Goal: Information Seeking & Learning: Learn about a topic

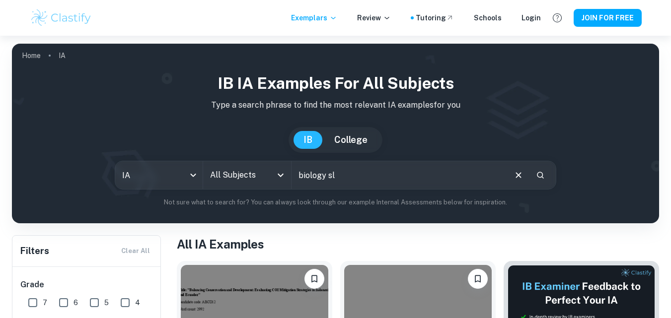
type input "biology sl"
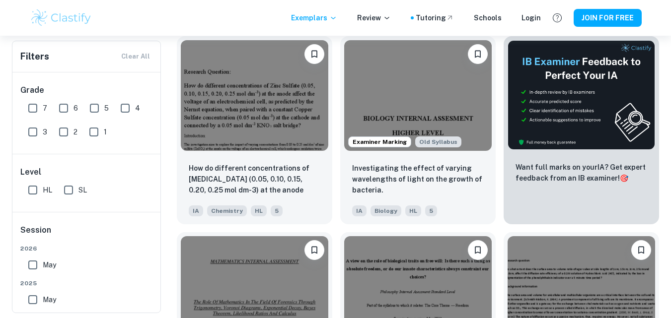
scroll to position [225, 0]
click at [32, 109] on input "7" at bounding box center [33, 108] width 20 height 20
checkbox input "true"
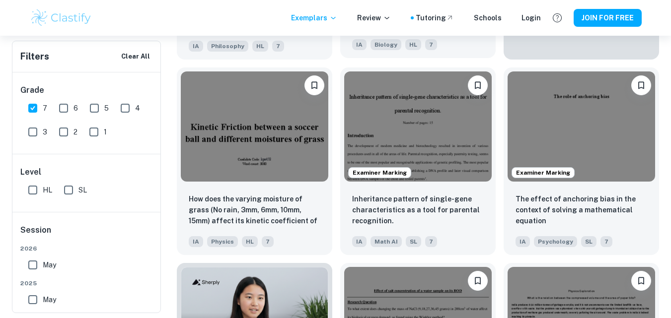
scroll to position [414, 0]
click at [463, 101] on img at bounding box center [417, 126] width 147 height 111
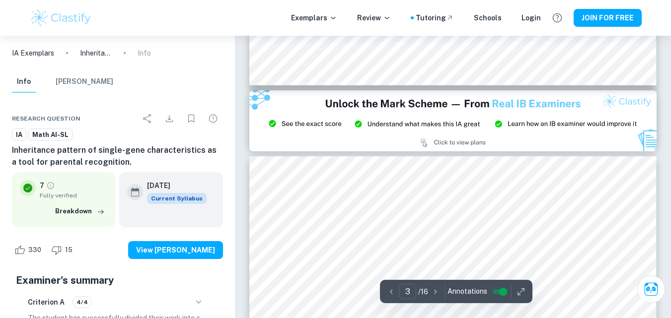
scroll to position [1085, 0]
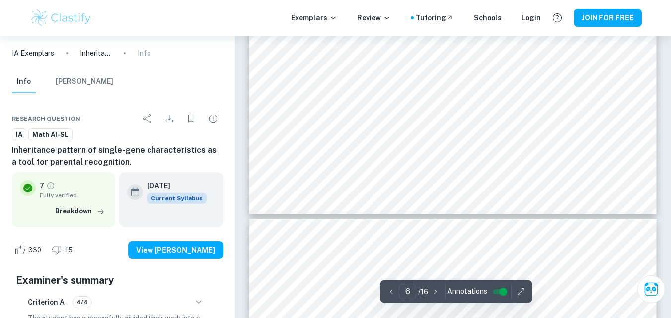
type input "7"
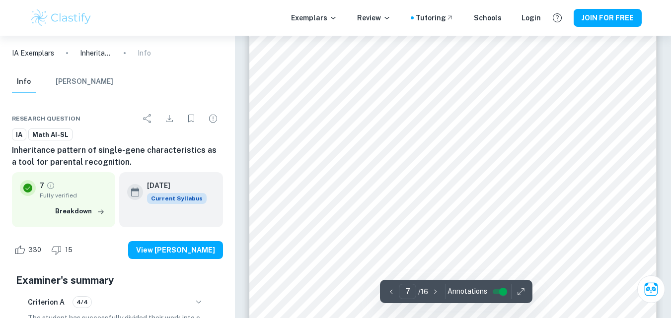
scroll to position [3619, 0]
